Goal: Task Accomplishment & Management: Complete application form

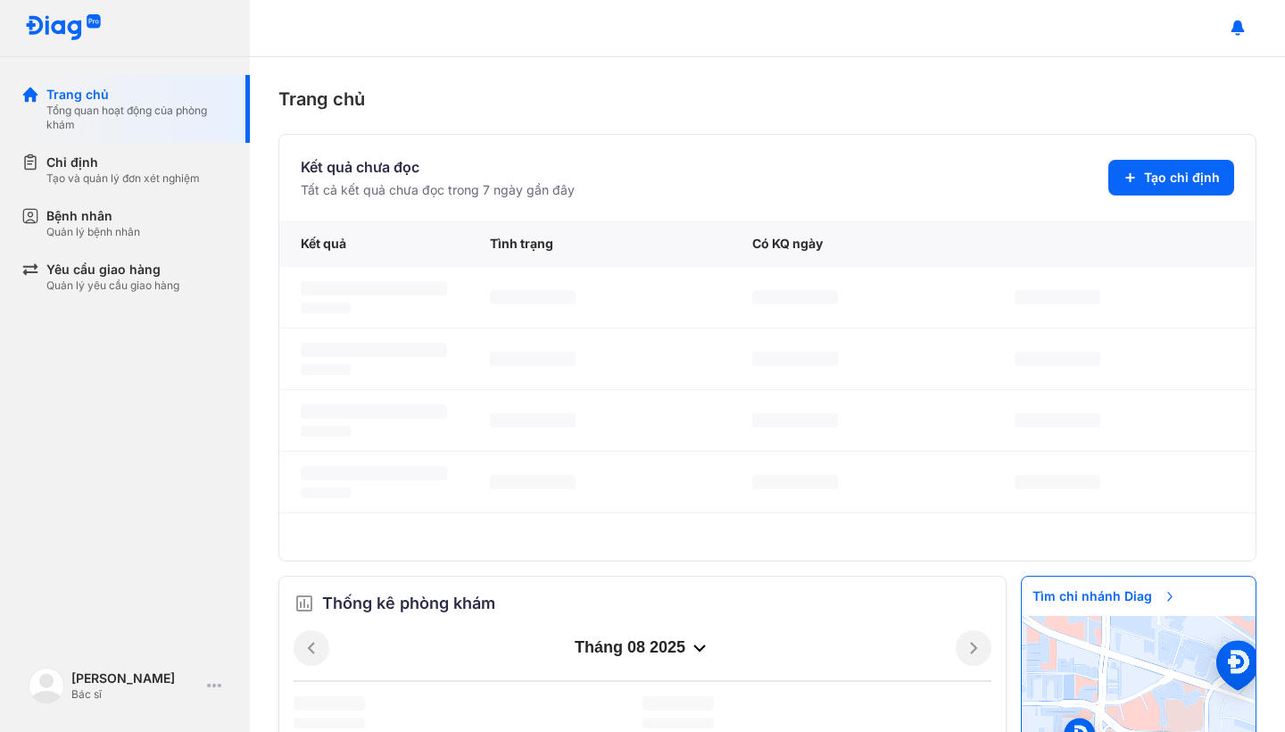
click at [134, 375] on div "Trang chủ Tổng quan hoạt động của phòng khám Chỉ định Tạo và quản lý đơn xét ng…" at bounding box center [125, 366] width 250 height 732
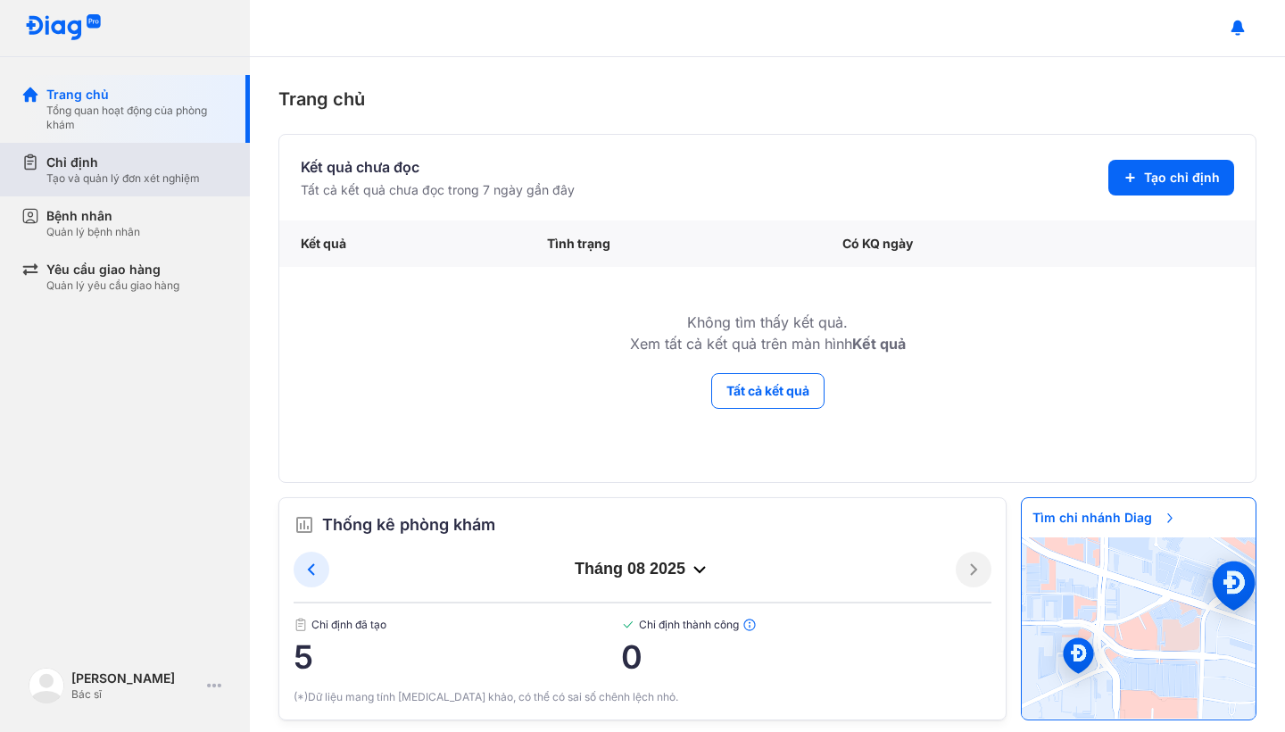
click at [156, 175] on div "Tạo và quản lý đơn xét nghiệm" at bounding box center [123, 178] width 154 height 14
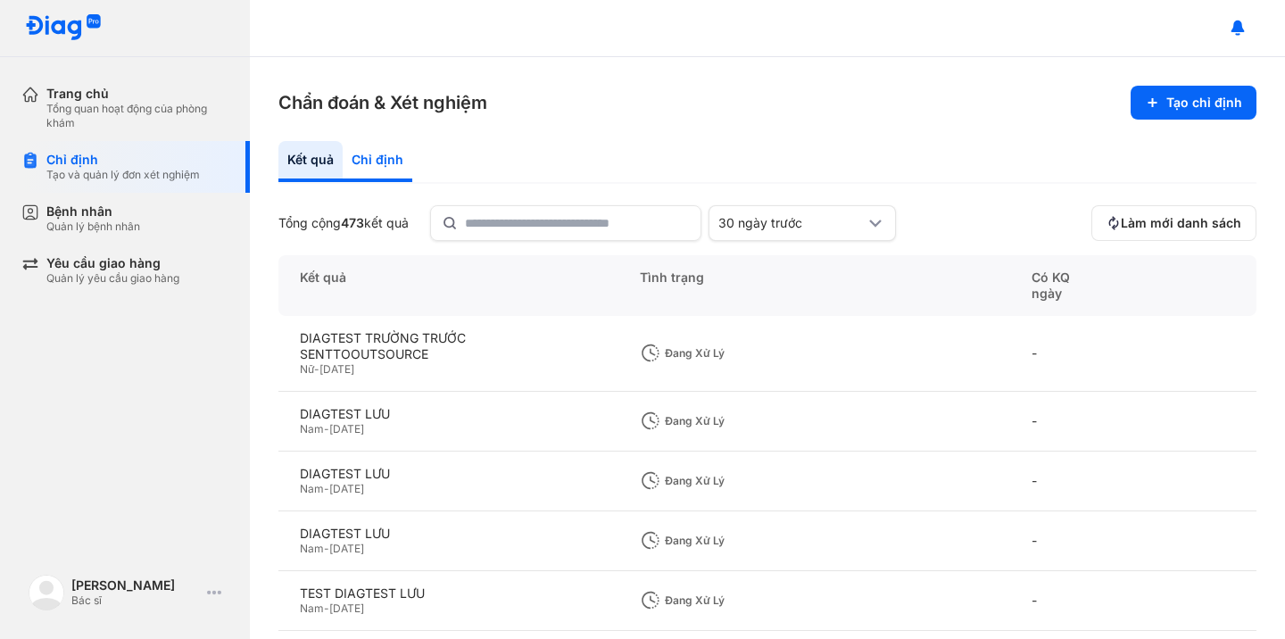
click at [377, 168] on div "Chỉ định" at bounding box center [378, 161] width 70 height 41
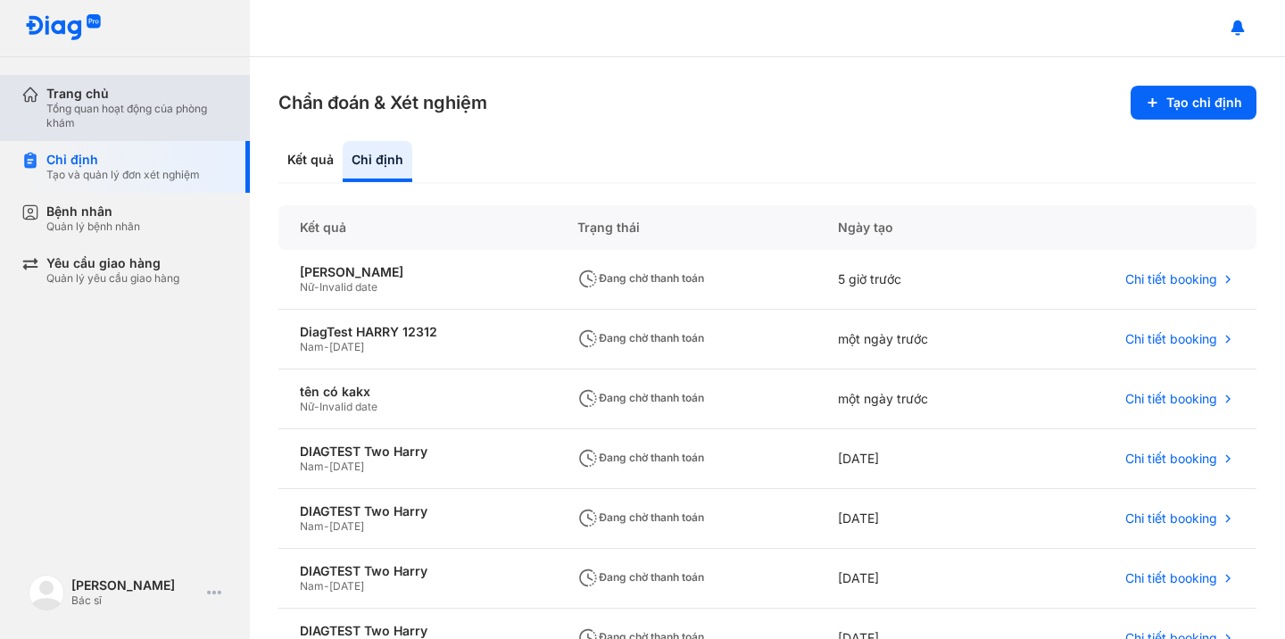
click at [116, 101] on div "Trang chủ" at bounding box center [137, 94] width 182 height 16
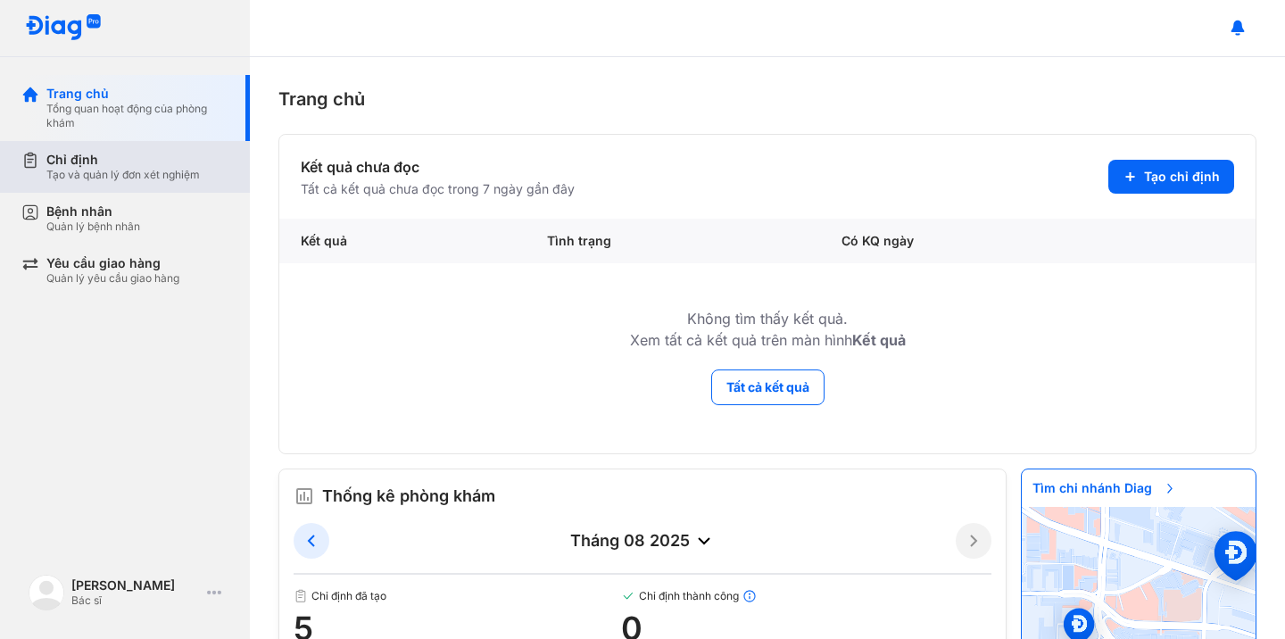
click at [162, 170] on div "Tạo và quản lý đơn xét nghiệm" at bounding box center [123, 175] width 154 height 14
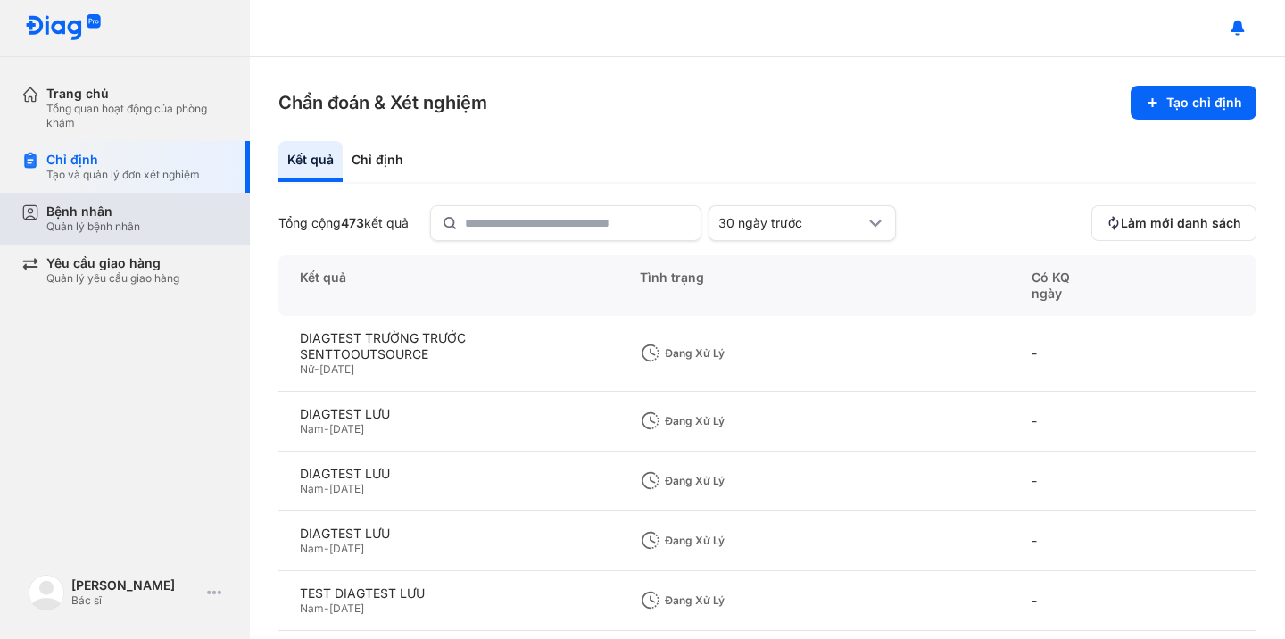
click at [149, 228] on div "Bệnh nhân Quản lý bệnh nhân" at bounding box center [137, 219] width 182 height 30
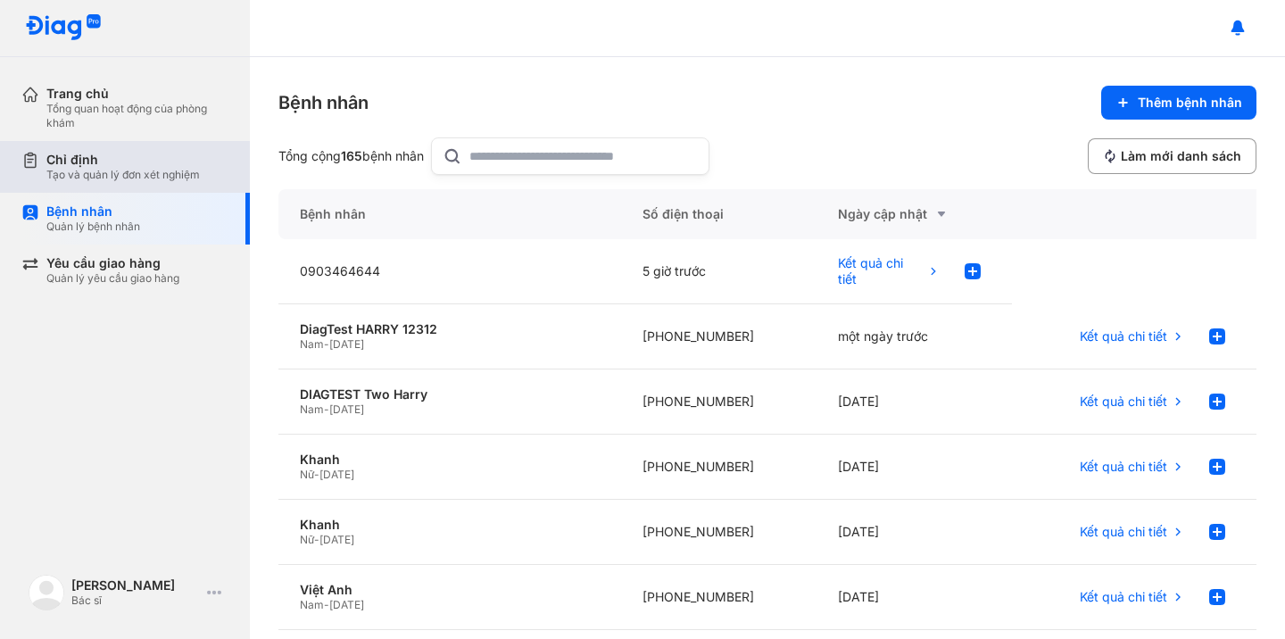
click at [132, 171] on div "Tạo và quản lý đơn xét nghiệm" at bounding box center [123, 175] width 154 height 14
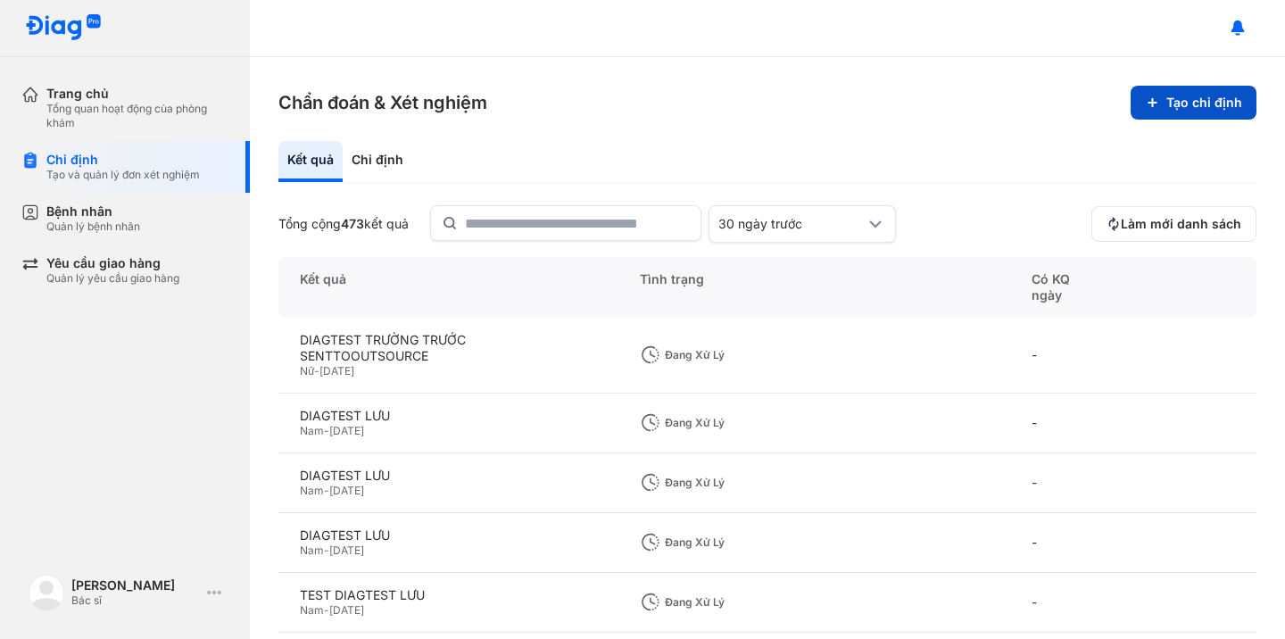
click at [1190, 107] on button "Tạo chỉ định" at bounding box center [1194, 103] width 126 height 34
click at [1152, 109] on icon at bounding box center [1152, 103] width 14 height 14
click at [1168, 107] on button "Tạo chỉ định" at bounding box center [1194, 103] width 126 height 34
click at [370, 174] on div "Chỉ định" at bounding box center [378, 161] width 70 height 41
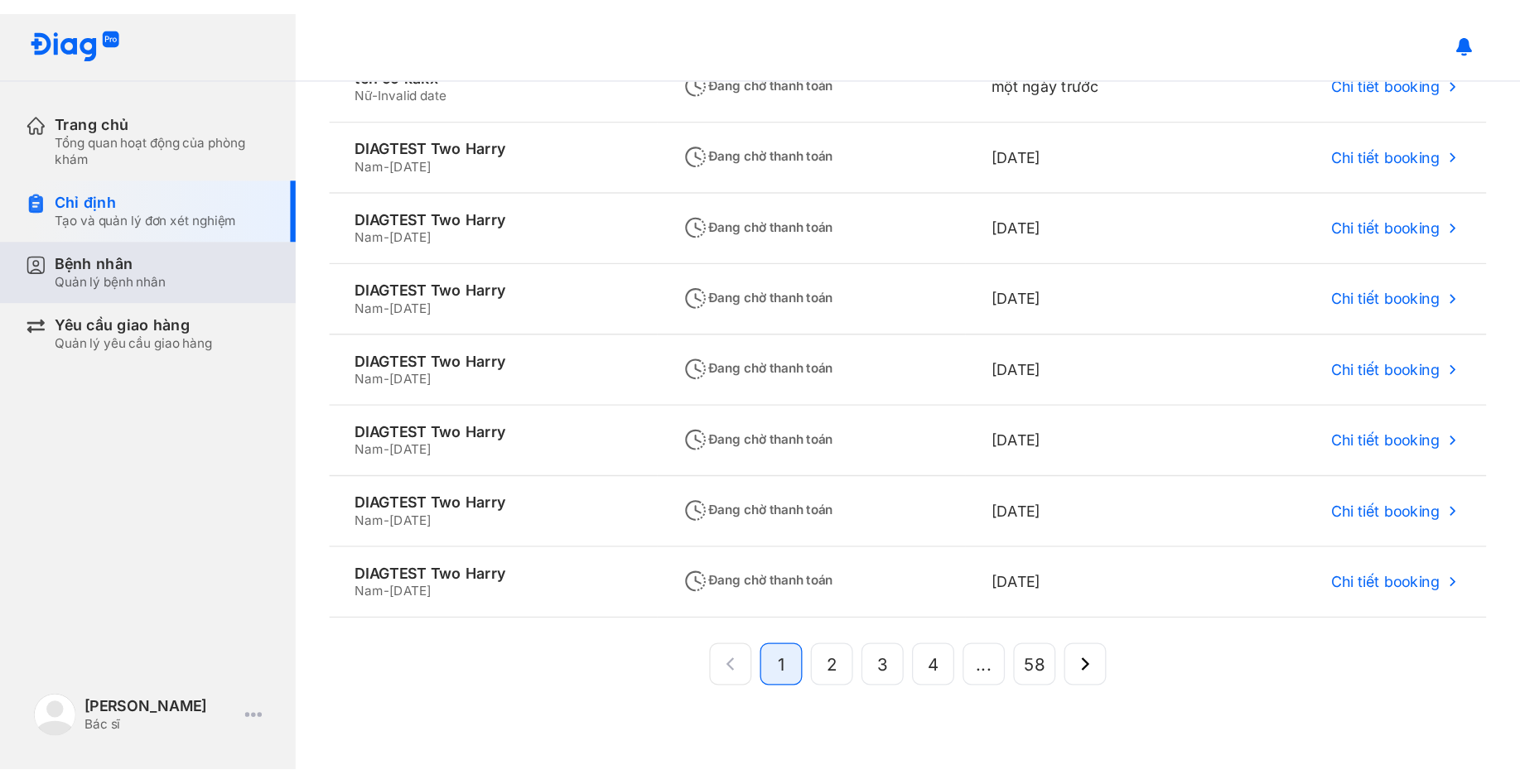
scroll to position [313, 0]
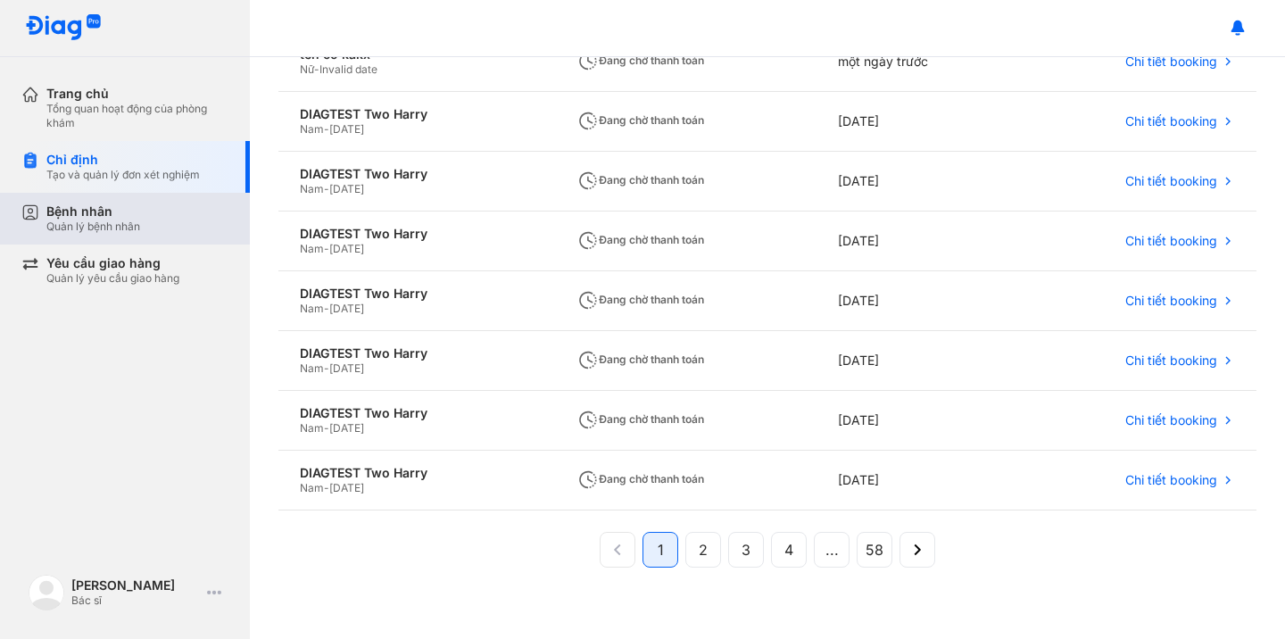
click at [172, 196] on div "Bệnh nhân Quản lý bệnh nhân" at bounding box center [135, 219] width 229 height 52
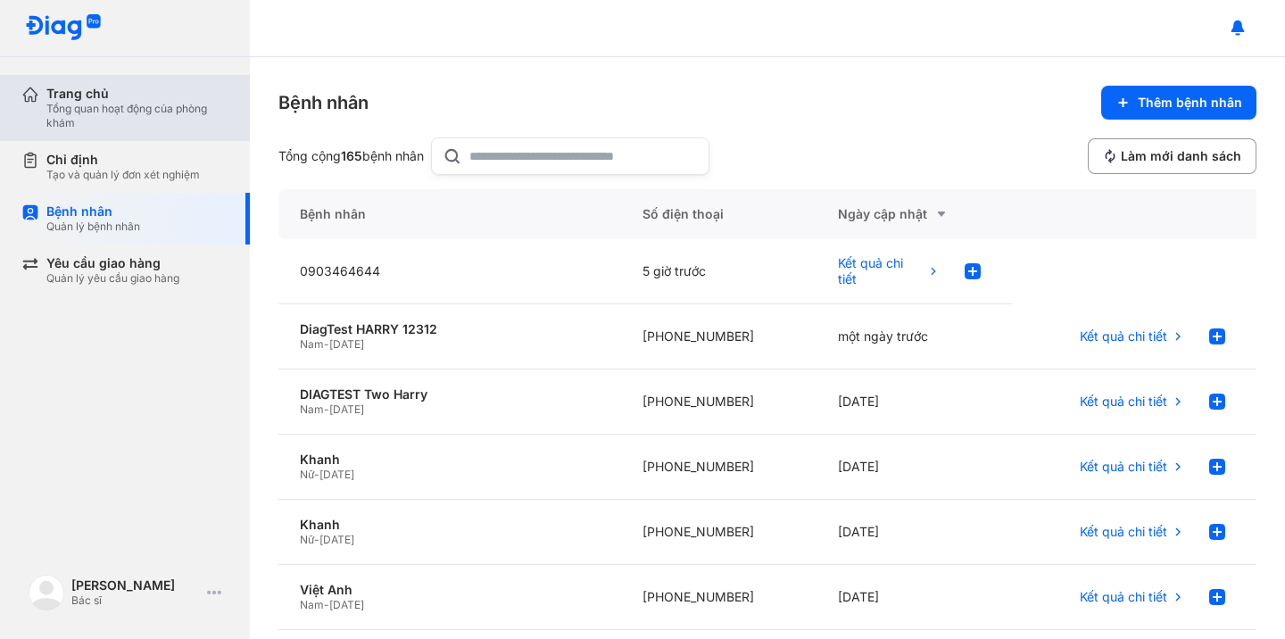
click at [140, 101] on div "Trang chủ" at bounding box center [137, 94] width 182 height 16
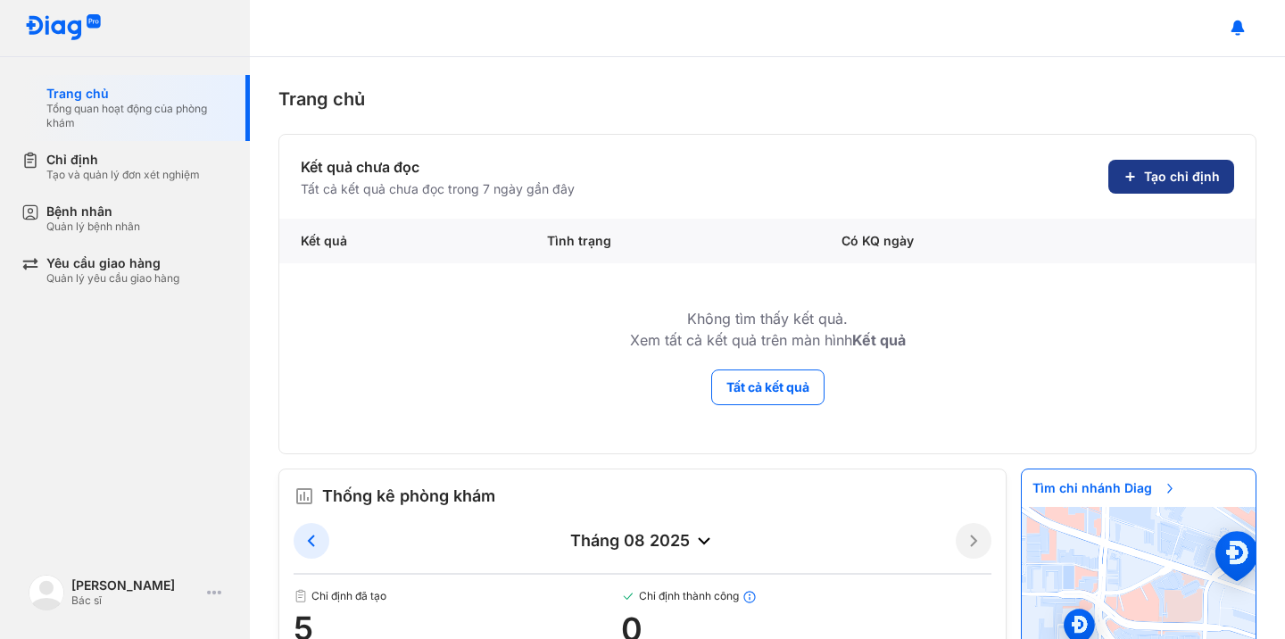
click at [1157, 173] on span "Tạo chỉ định" at bounding box center [1182, 177] width 76 height 16
click at [1144, 185] on button "Tạo chỉ định" at bounding box center [1172, 177] width 126 height 34
click at [1143, 174] on button "Tạo chỉ định" at bounding box center [1172, 177] width 126 height 34
click at [1160, 182] on span "Tạo chỉ định" at bounding box center [1182, 177] width 76 height 16
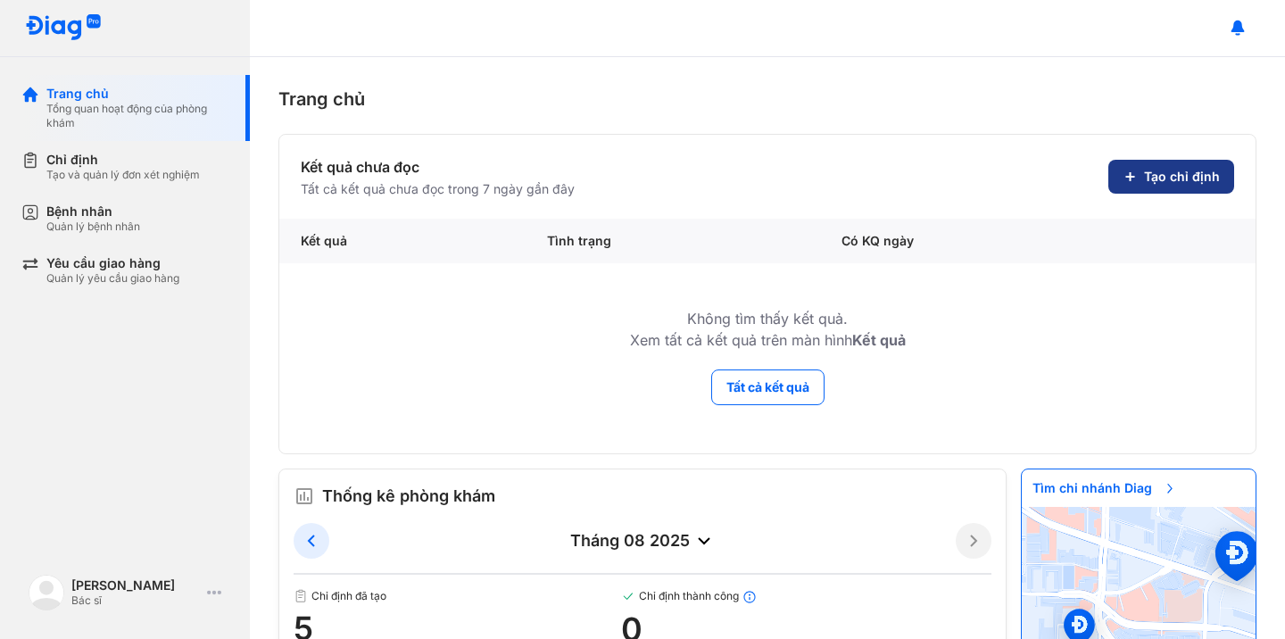
click at [1160, 182] on span "Tạo chỉ định" at bounding box center [1182, 177] width 76 height 16
click at [1091, 184] on section "Kết quả chưa đọc Tất cả kết quả chưa đọc trong 7 ngày gần đây Tạo chỉ định" at bounding box center [768, 176] width 934 height 41
click at [1135, 183] on icon at bounding box center [1130, 177] width 14 height 14
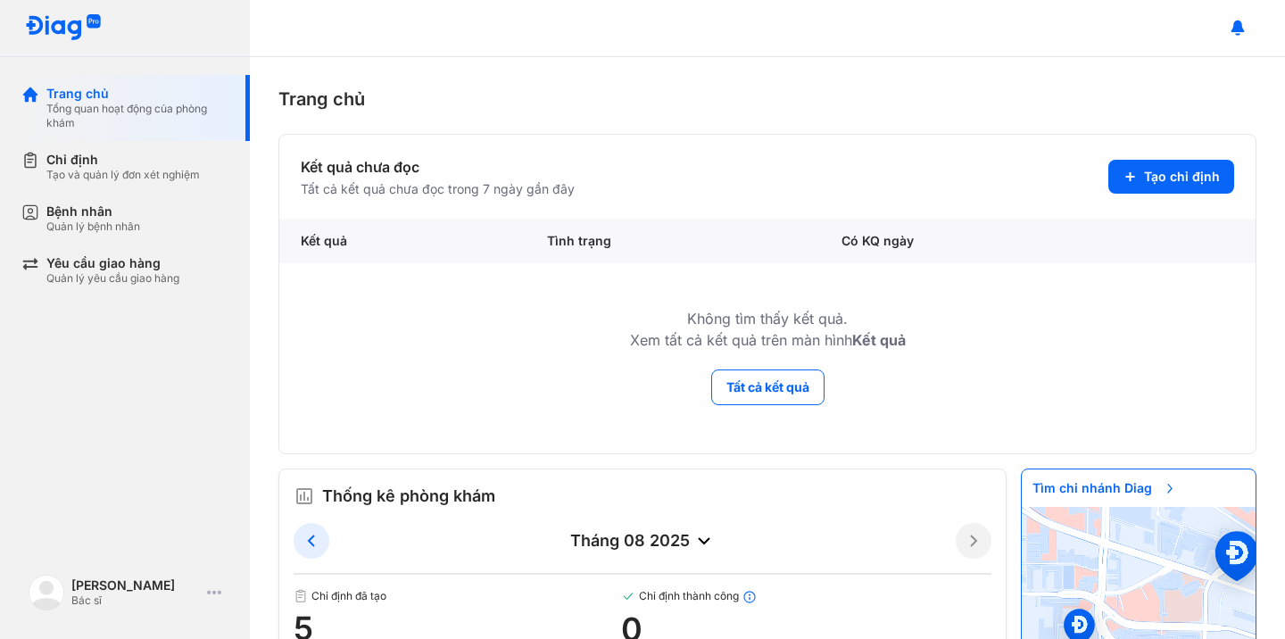
click at [996, 83] on div "Trang chủ Kết quả chưa đọc Tất cả kết quả chưa đọc trong 7 ngày gần đây Tạo chỉ…" at bounding box center [767, 348] width 1035 height 582
click at [1126, 181] on icon at bounding box center [1130, 177] width 14 height 14
click at [1126, 180] on icon at bounding box center [1130, 177] width 14 height 14
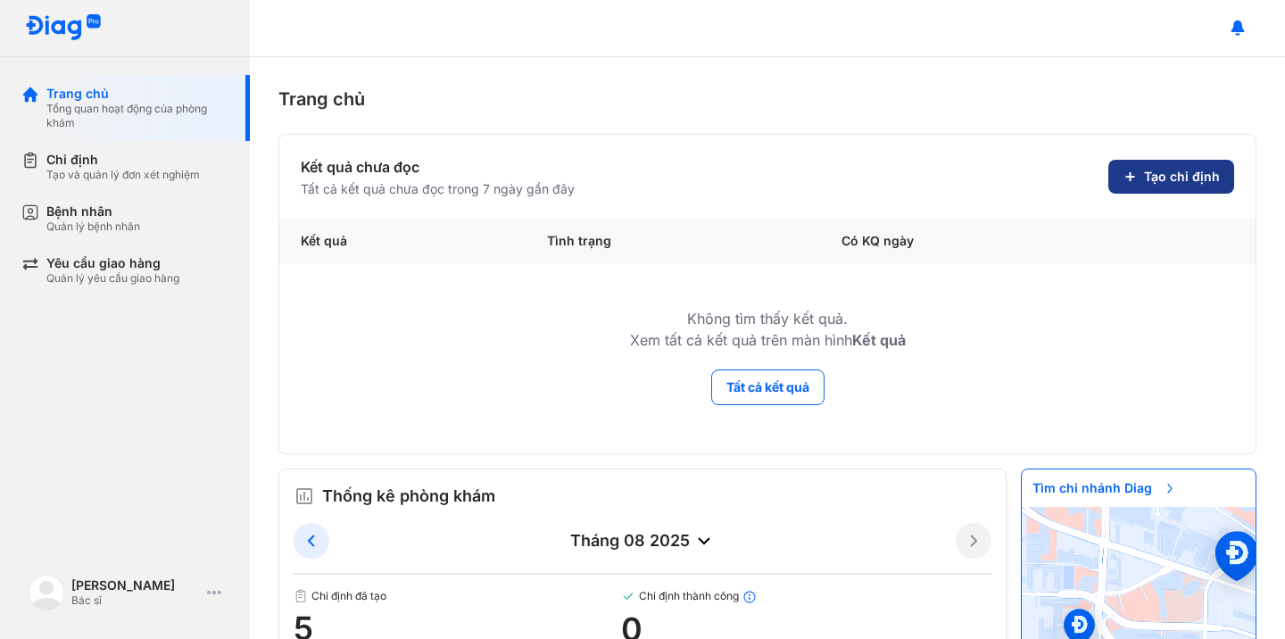
click at [1137, 182] on icon at bounding box center [1130, 177] width 14 height 14
click at [985, 105] on div "Trang chủ" at bounding box center [768, 99] width 978 height 27
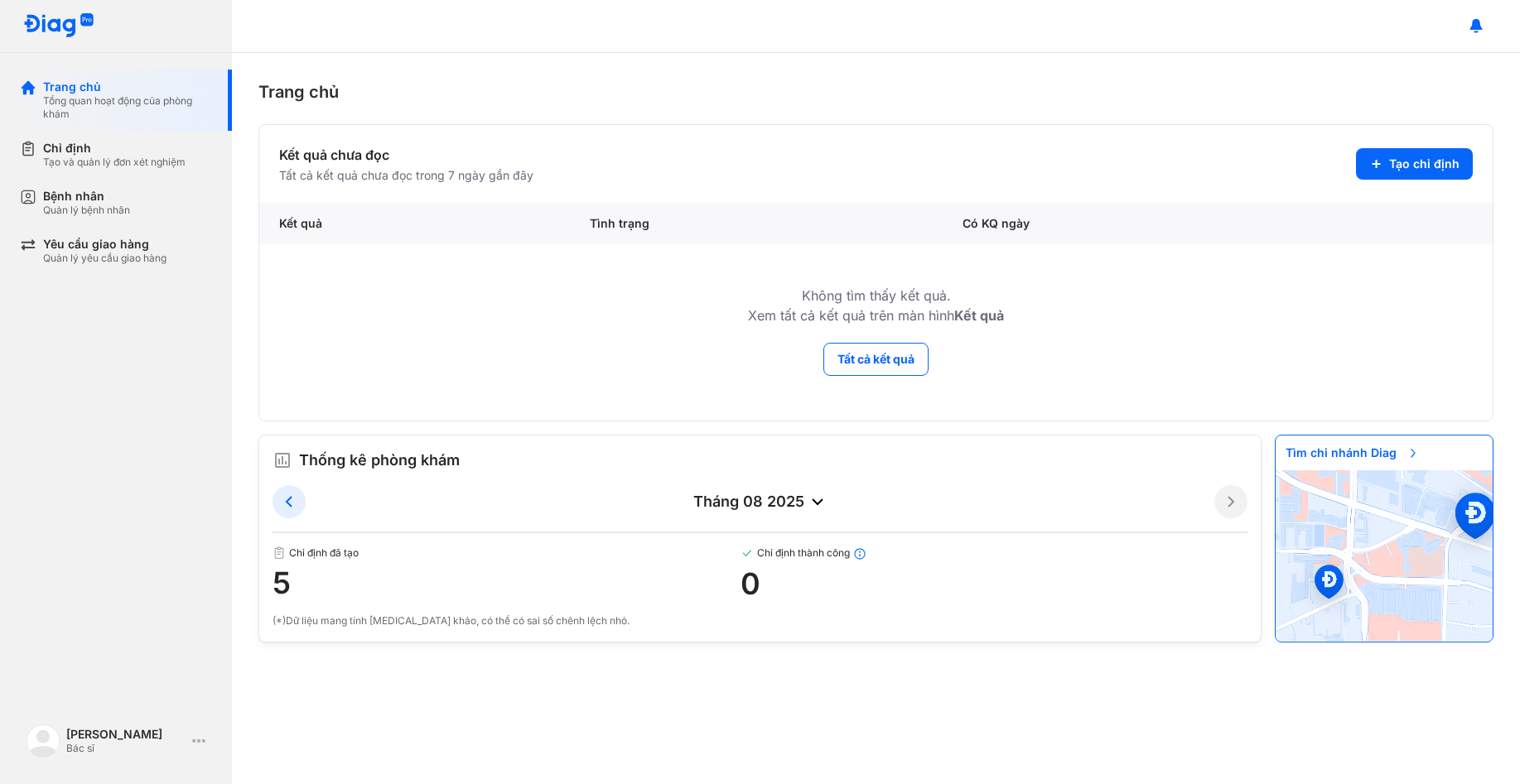
click at [1126, 1] on div at bounding box center [876, 26] width 1288 height 53
